Goal: Information Seeking & Learning: Understand process/instructions

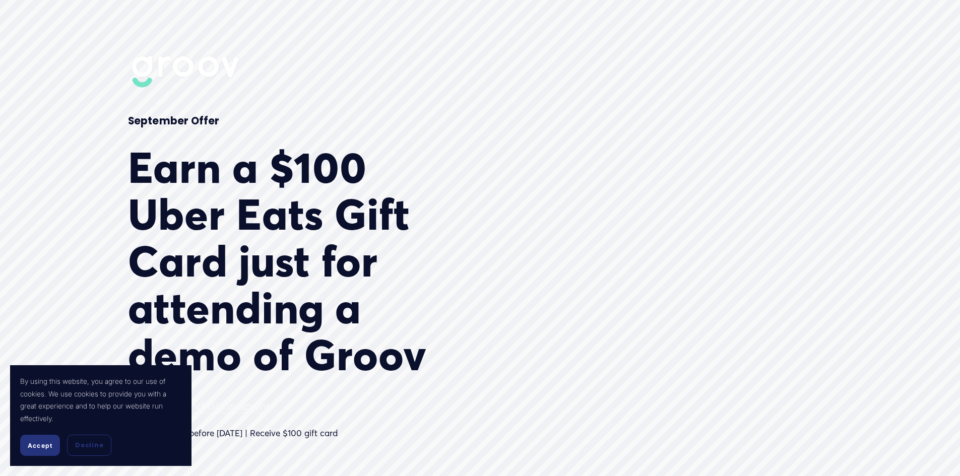
click at [45, 445] on span "Accept" at bounding box center [40, 446] width 25 height 8
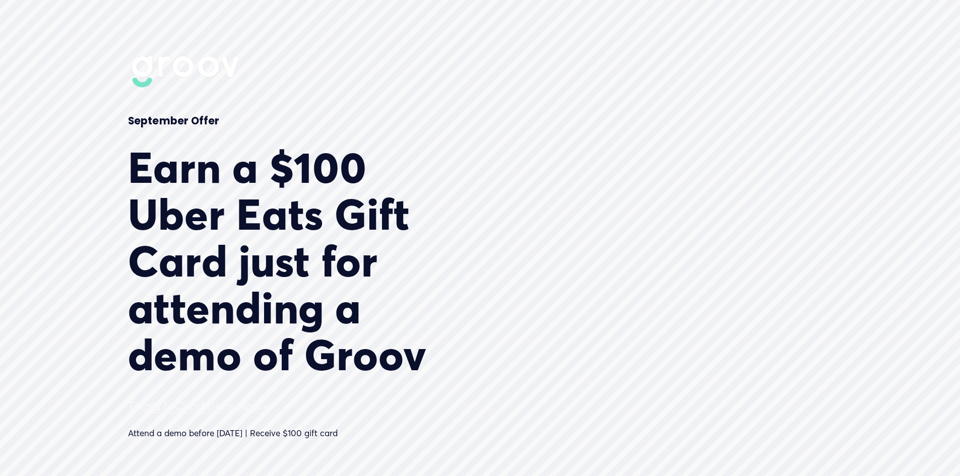
type input "43.78"
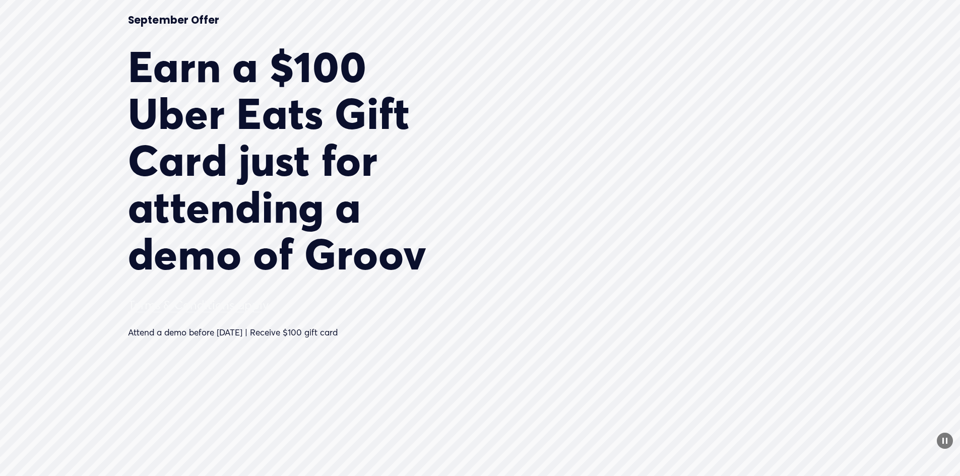
click at [168, 307] on link "Terms & Conditions apply" at bounding box center [198, 305] width 141 height 15
type input "23.97"
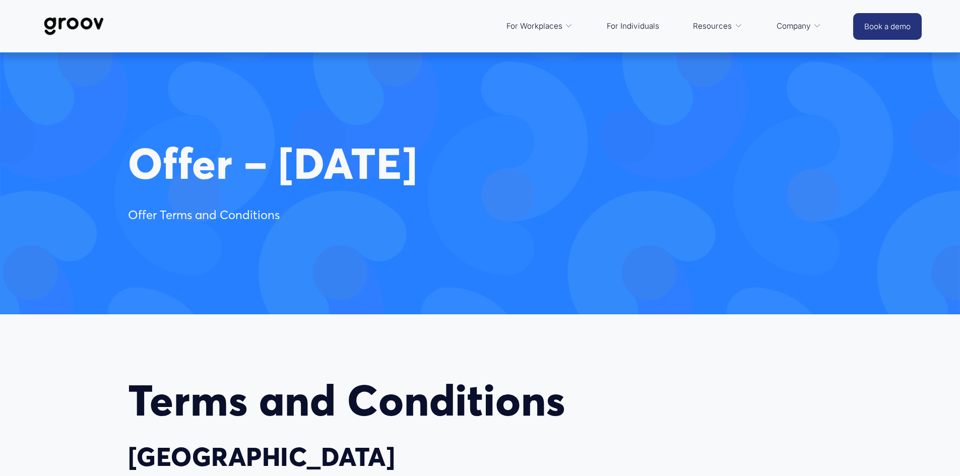
select select "US"
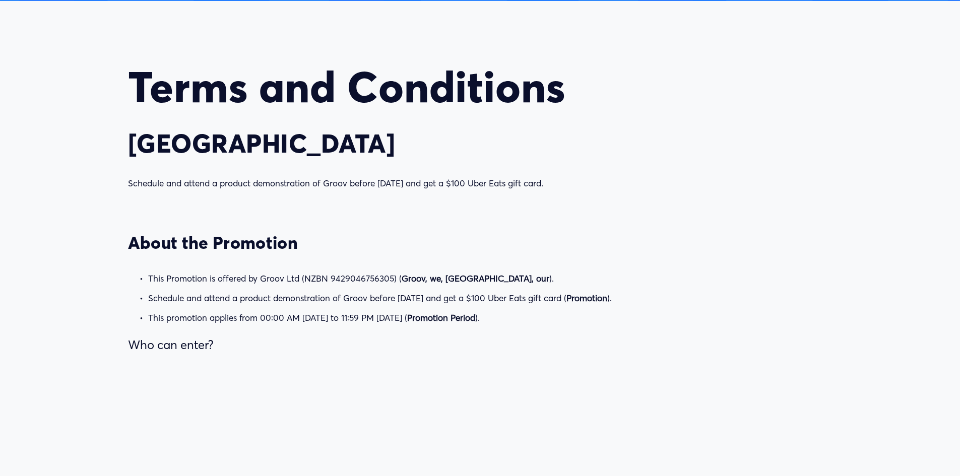
scroll to position [353, 0]
